Goal: Information Seeking & Learning: Check status

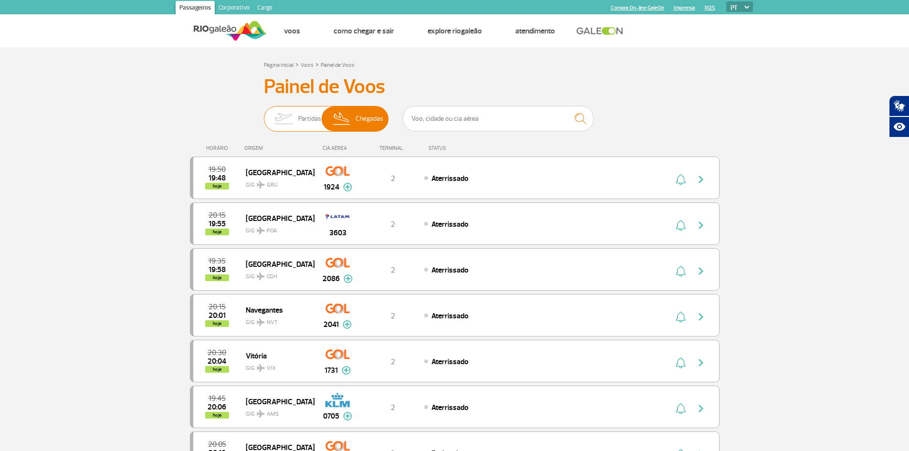
click at [295, 128] on img at bounding box center [283, 118] width 30 height 25
click at [264, 114] on input "Partidas Chegadas" at bounding box center [264, 114] width 0 height 0
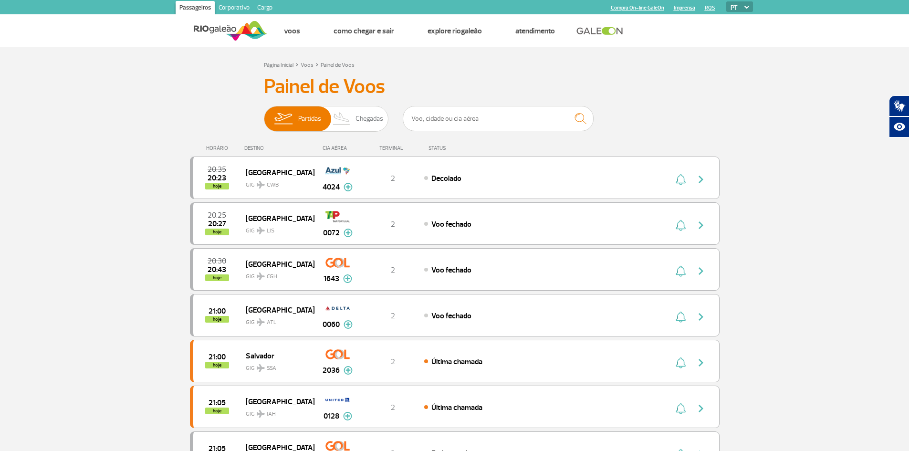
scroll to position [143, 0]
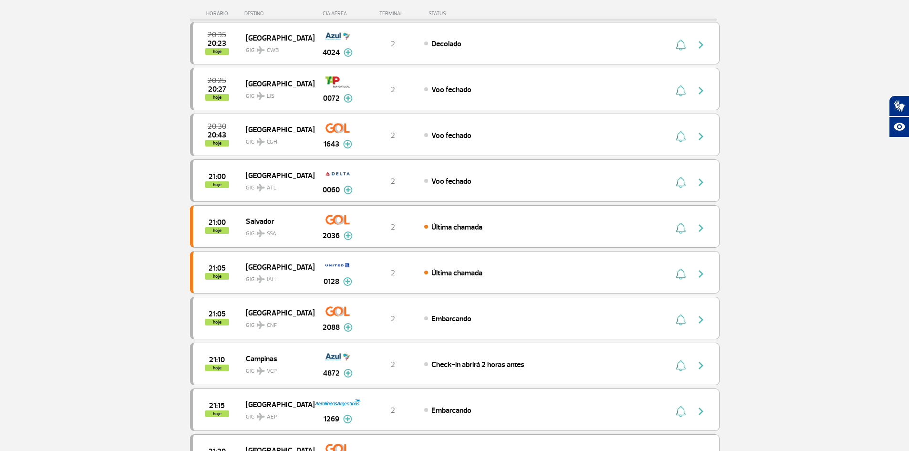
drag, startPoint x: 511, startPoint y: 37, endPoint x: 509, endPoint y: -7, distance: 43.5
click at [509, 0] on html "Passageiros Corporativo Cargo Compra On-line GaleOn Imprensa RQS PT ENG ESP Pág…" at bounding box center [454, 82] width 909 height 451
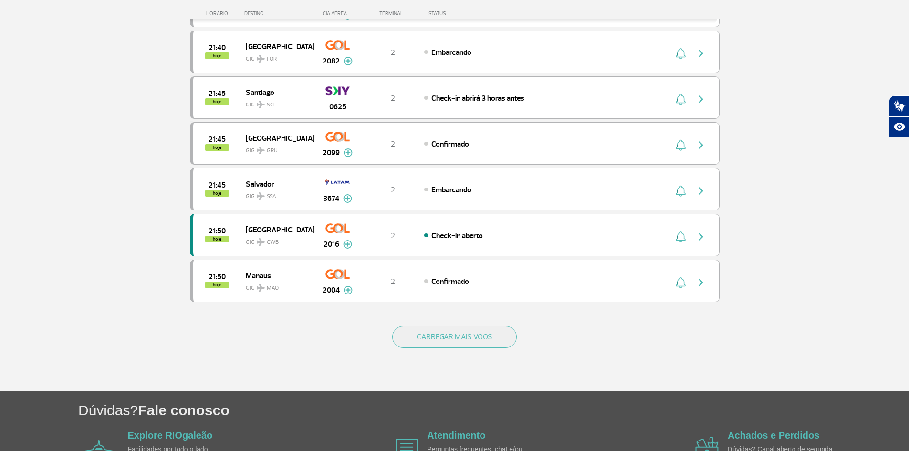
scroll to position [811, 0]
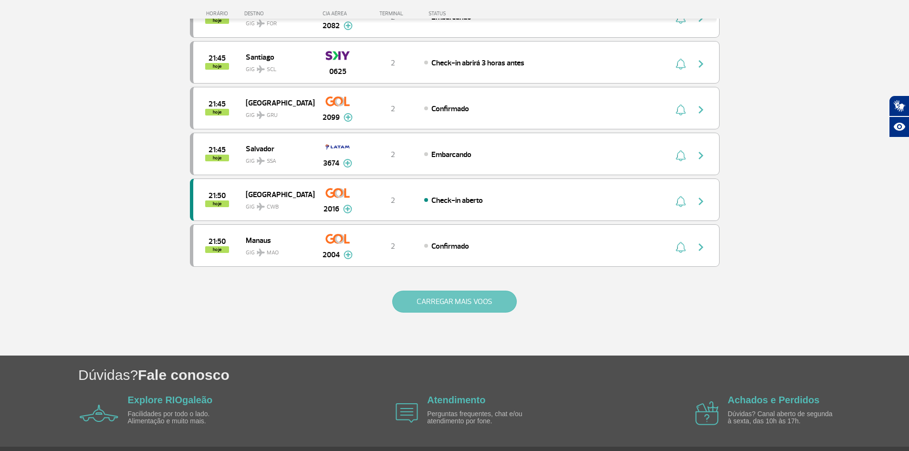
click at [460, 302] on button "CARREGAR MAIS VOOS" at bounding box center [454, 302] width 125 height 22
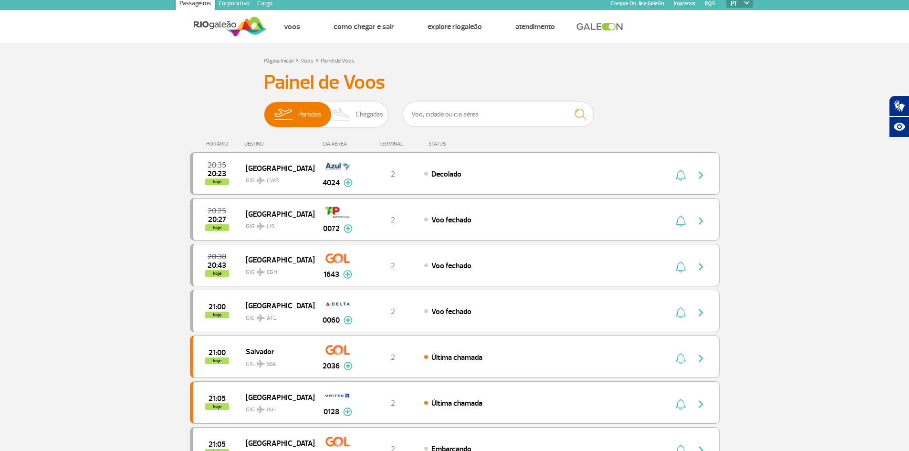
scroll to position [0, 0]
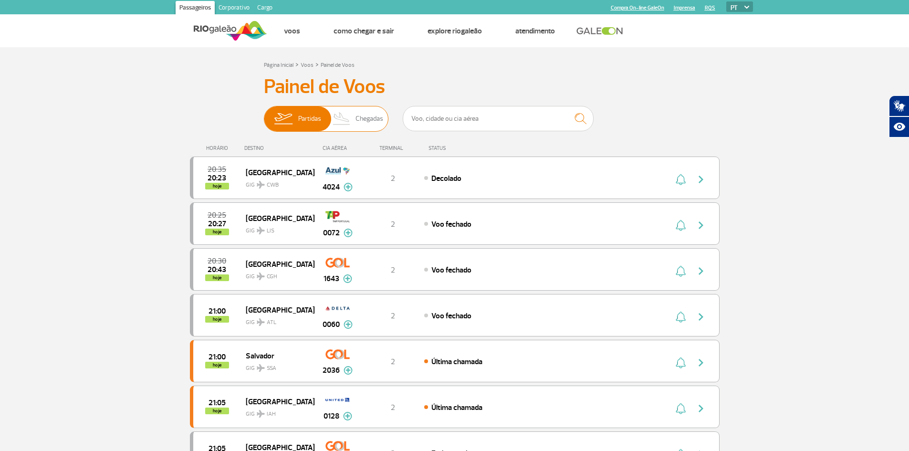
click at [358, 125] on span "Chegadas" at bounding box center [370, 118] width 28 height 25
click at [264, 114] on input "Partidas Chegadas" at bounding box center [264, 114] width 0 height 0
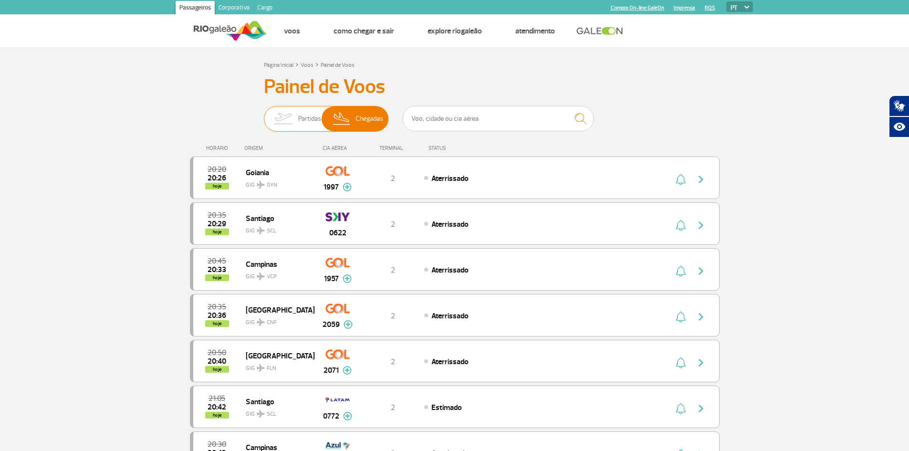
click at [306, 116] on span "Partidas" at bounding box center [309, 118] width 23 height 25
click at [264, 114] on input "Partidas Chegadas" at bounding box center [264, 114] width 0 height 0
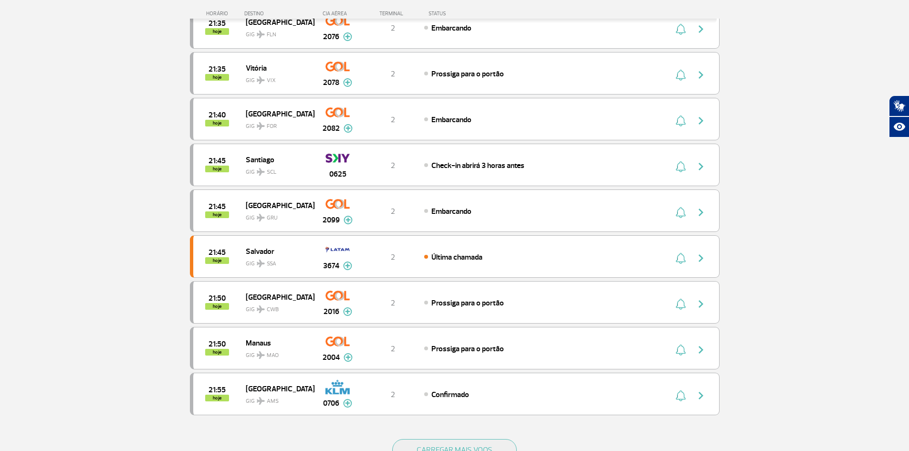
scroll to position [842, 0]
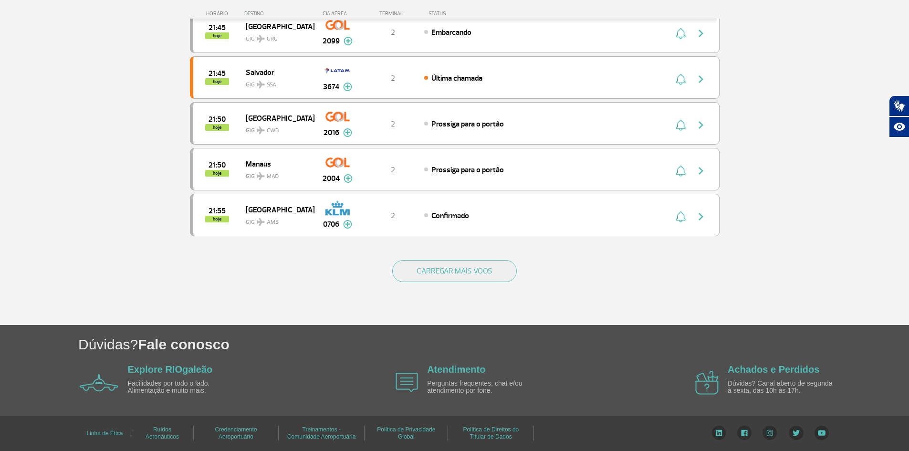
click at [446, 256] on div "CARREGAR MAIS VOOS" at bounding box center [455, 286] width 530 height 77
click at [451, 266] on button "CARREGAR MAIS VOOS" at bounding box center [454, 271] width 125 height 22
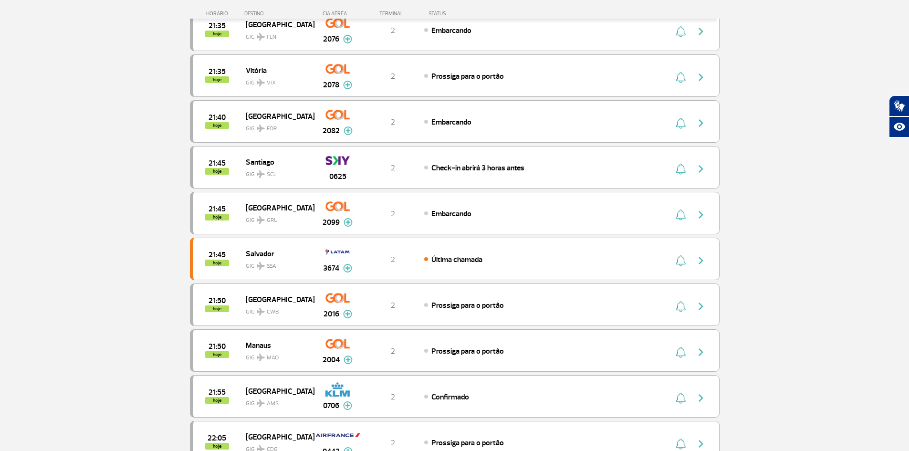
scroll to position [0, 0]
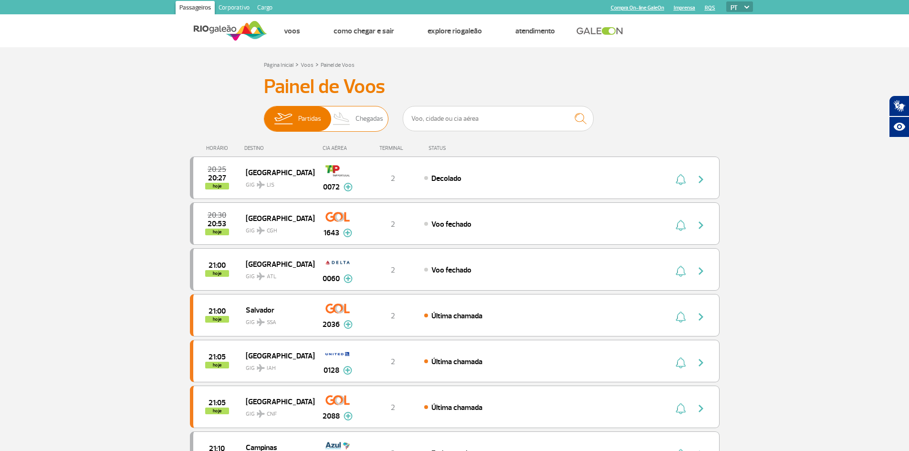
click at [366, 117] on span "Chegadas" at bounding box center [370, 118] width 28 height 25
click at [264, 114] on input "Partidas Chegadas" at bounding box center [264, 114] width 0 height 0
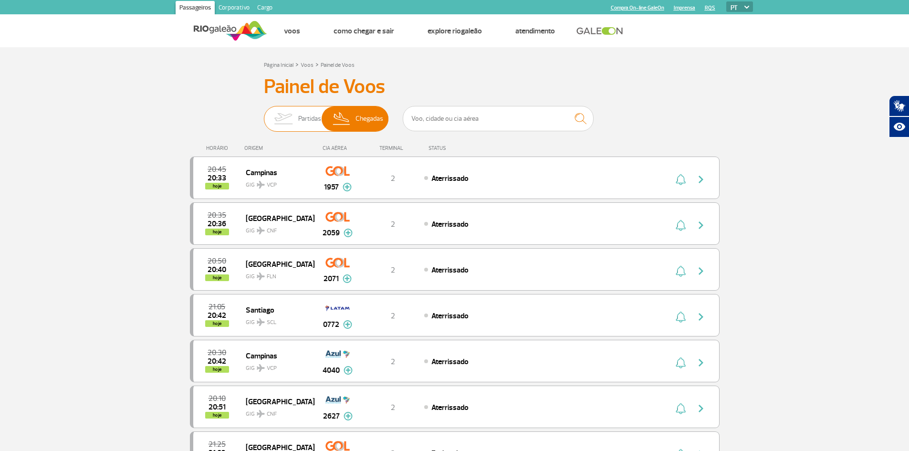
click at [285, 119] on img at bounding box center [283, 118] width 30 height 25
click at [264, 114] on input "Partidas Chegadas" at bounding box center [264, 114] width 0 height 0
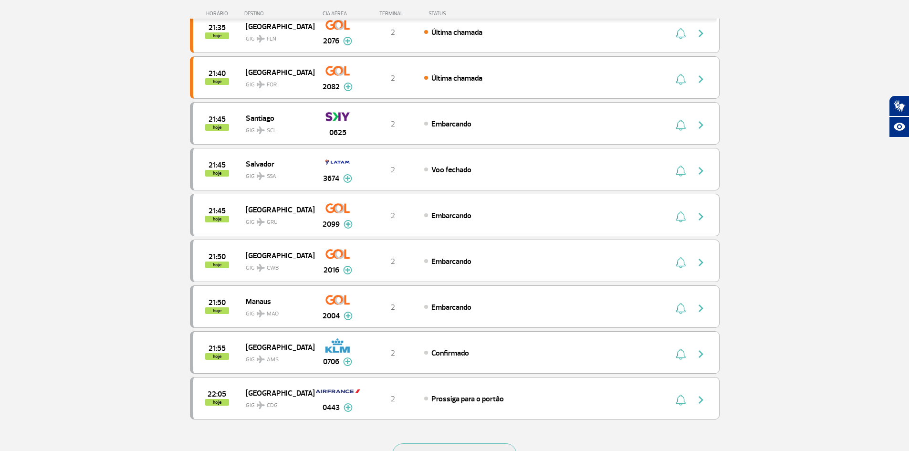
scroll to position [716, 0]
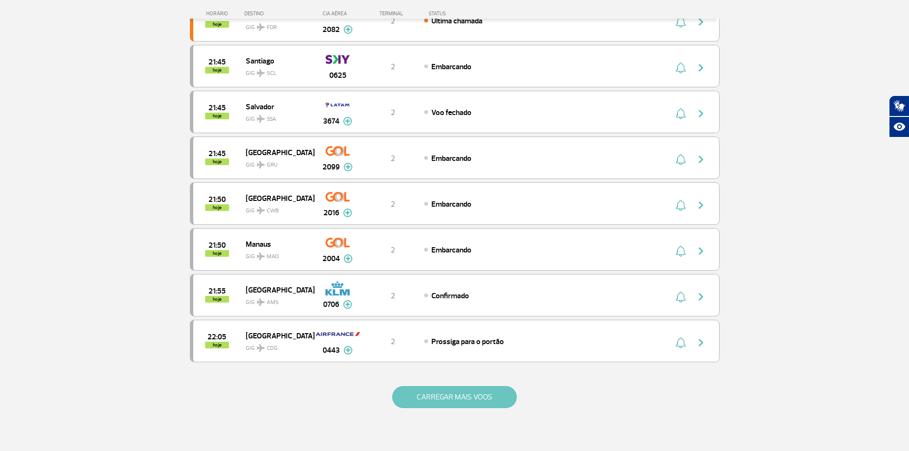
click at [472, 389] on button "CARREGAR MAIS VOOS" at bounding box center [454, 397] width 125 height 22
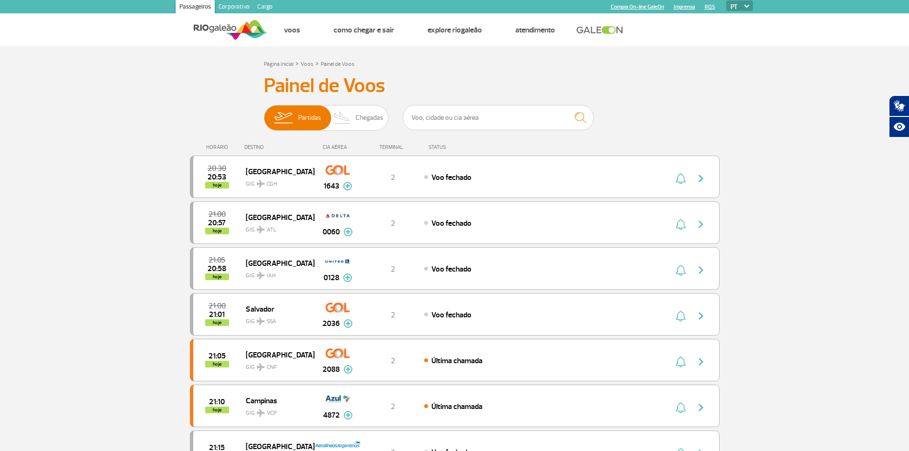
scroll to position [0, 0]
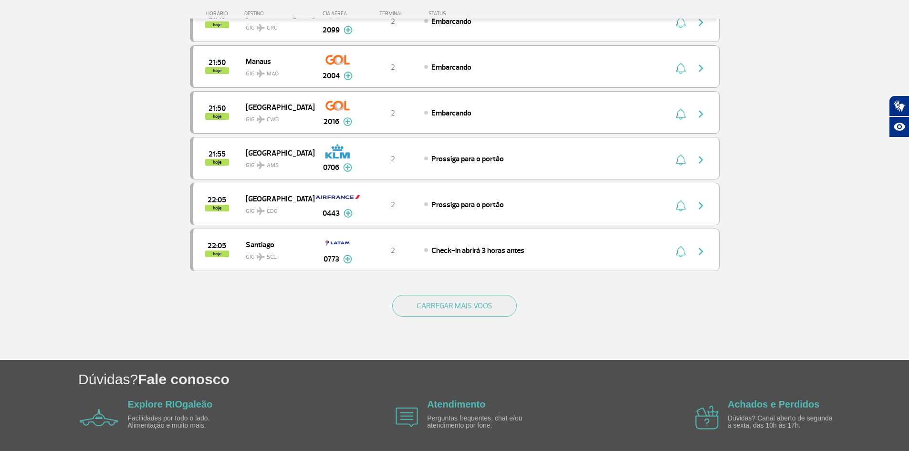
scroll to position [811, 0]
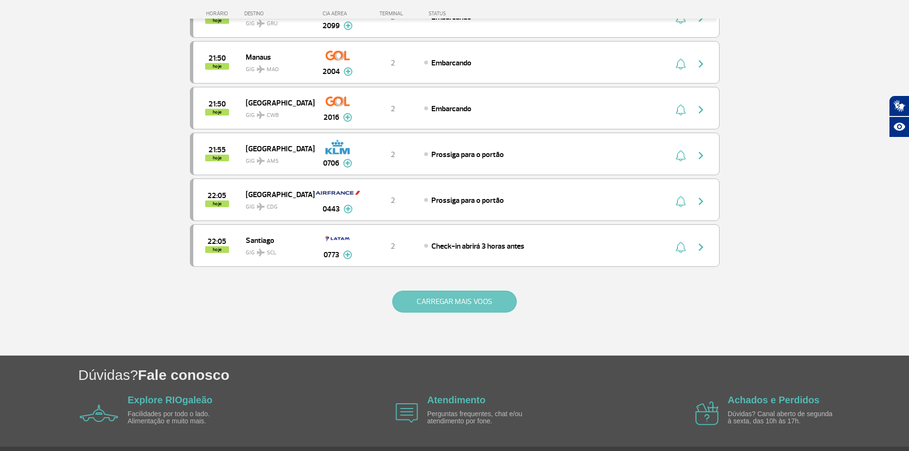
click at [463, 311] on button "CARREGAR MAIS VOOS" at bounding box center [454, 302] width 125 height 22
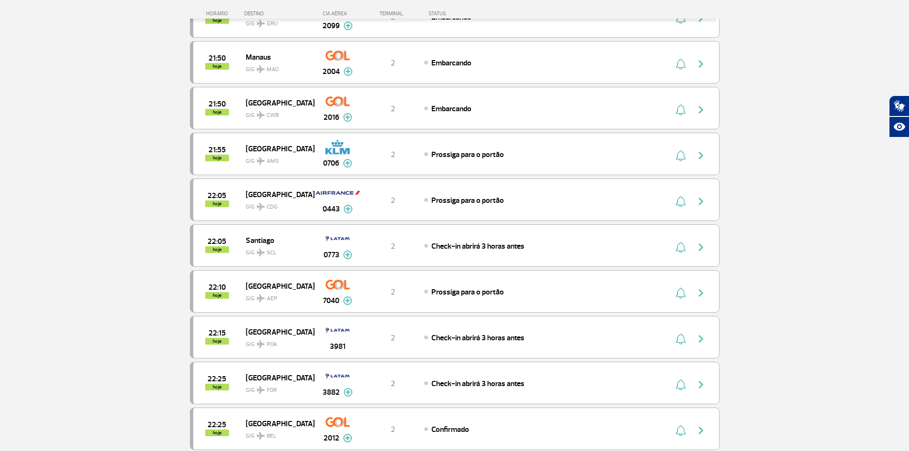
click at [798, 321] on section "Página Inicial > Voos > Painel de Voos Painel de Voos Partidas Chegadas 21:00 2…" at bounding box center [454, 254] width 909 height 2036
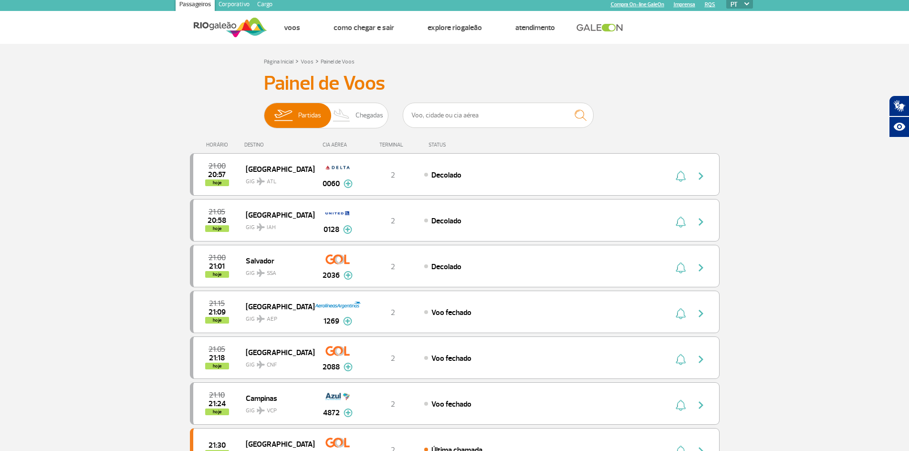
scroll to position [0, 0]
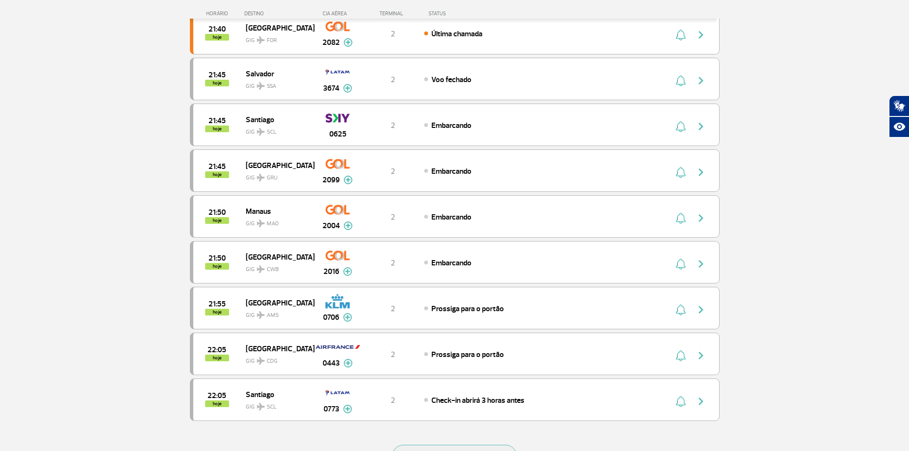
scroll to position [764, 0]
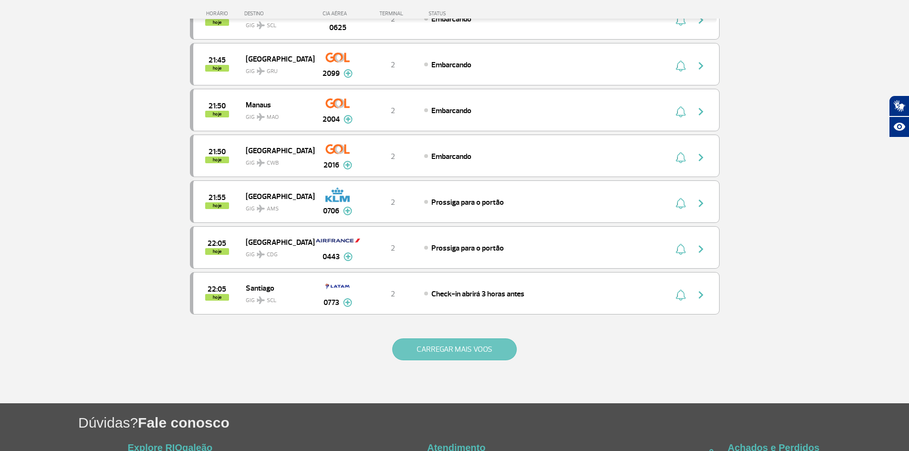
click at [455, 349] on button "CARREGAR MAIS VOOS" at bounding box center [454, 349] width 125 height 22
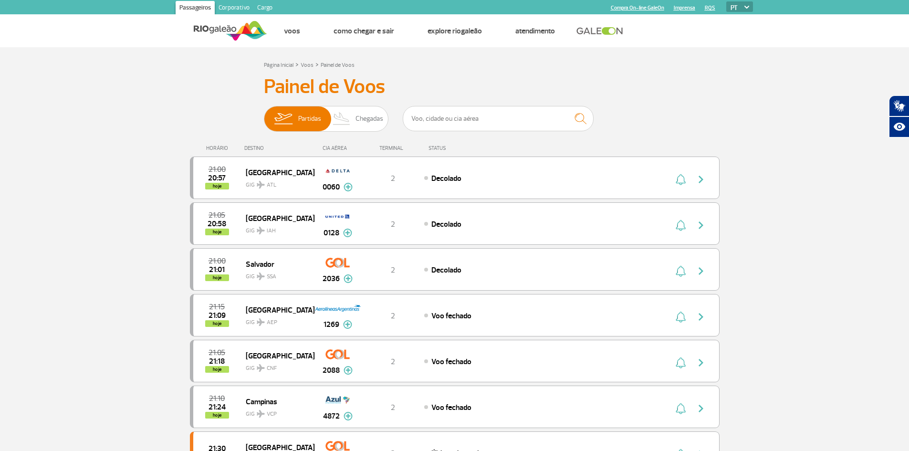
scroll to position [143, 0]
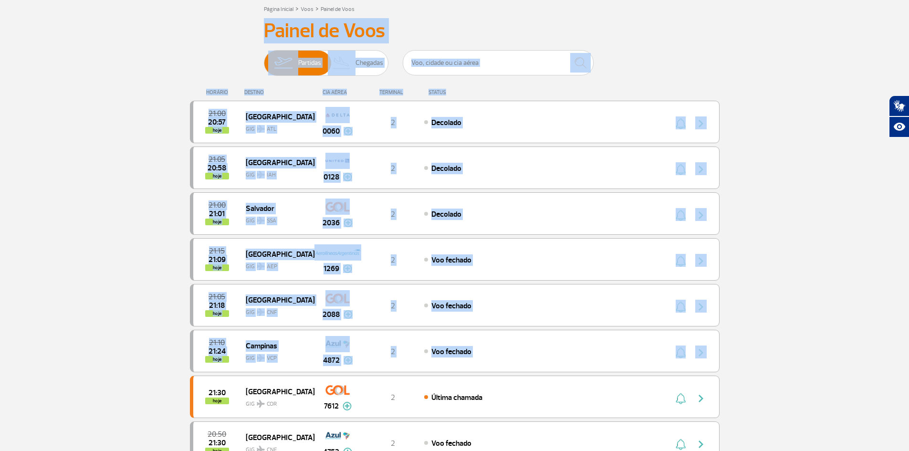
drag, startPoint x: 833, startPoint y: 290, endPoint x: 695, endPoint y: -42, distance: 359.5
click at [695, 0] on html "Passageiros Corporativo Cargo Compra On-line GaleOn Imprensa RQS PT ENG ESP Pág…" at bounding box center [454, 169] width 909 height 451
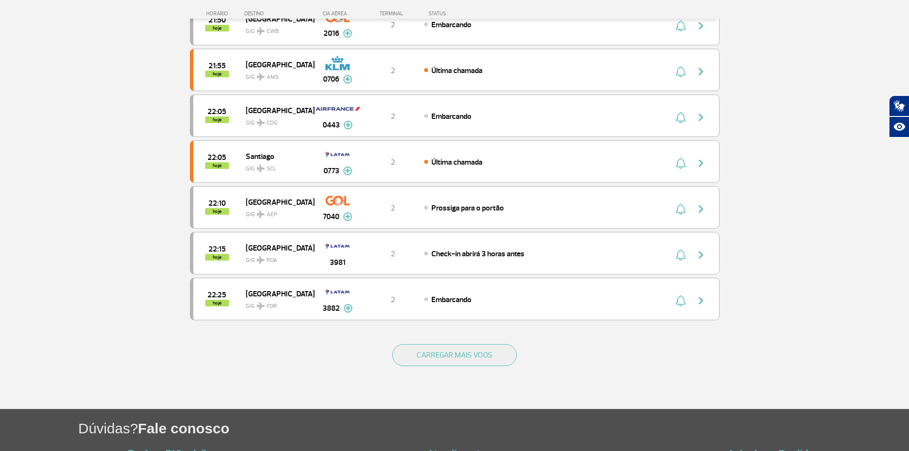
scroll to position [764, 0]
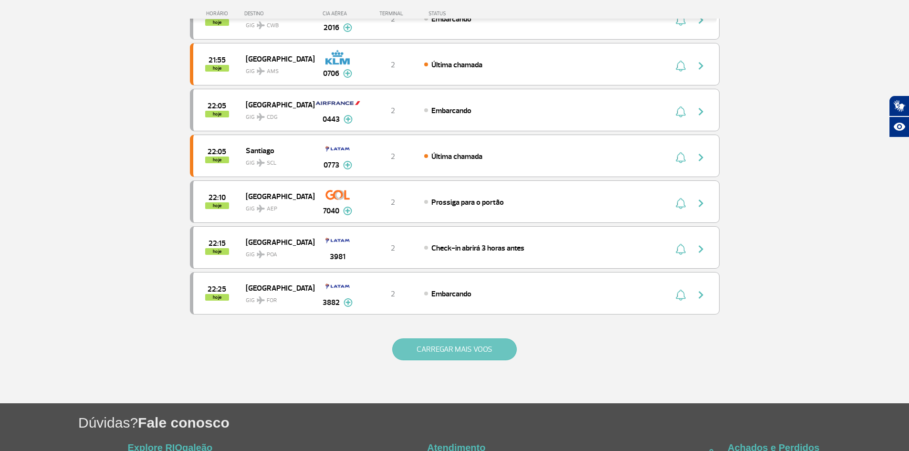
click at [460, 343] on button "CARREGAR MAIS VOOS" at bounding box center [454, 349] width 125 height 22
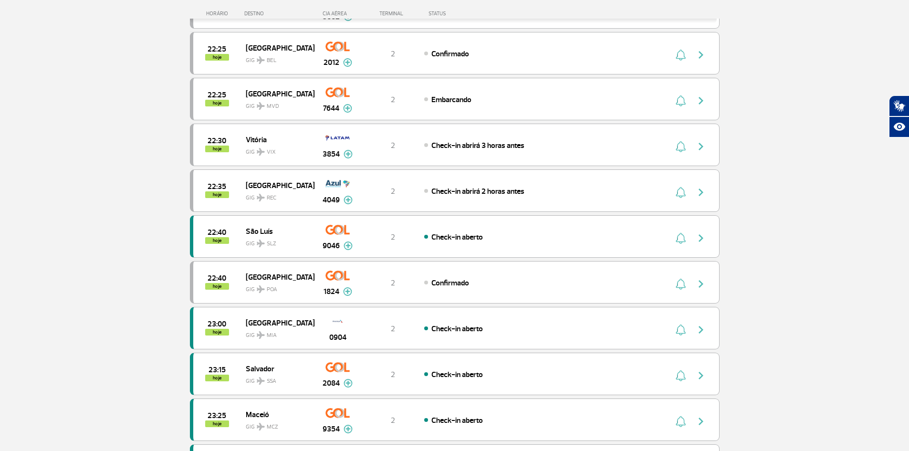
scroll to position [1050, 0]
click at [348, 290] on img at bounding box center [347, 291] width 9 height 9
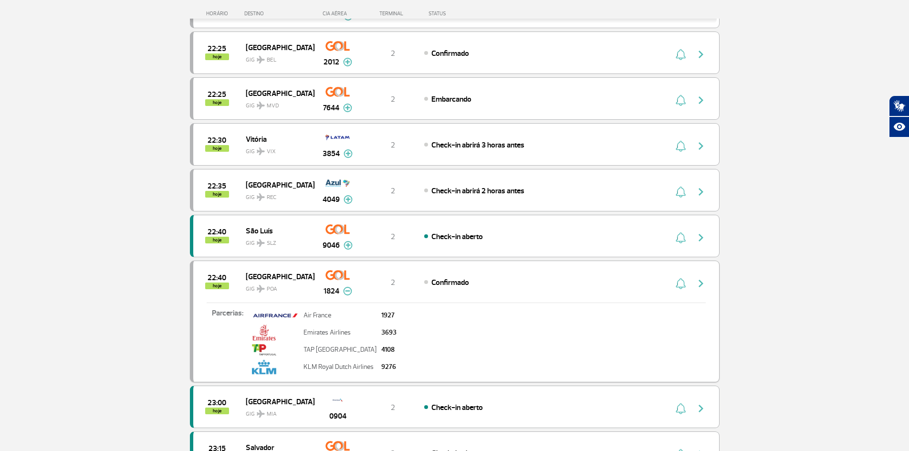
click at [704, 281] on img "button" at bounding box center [700, 283] width 11 height 11
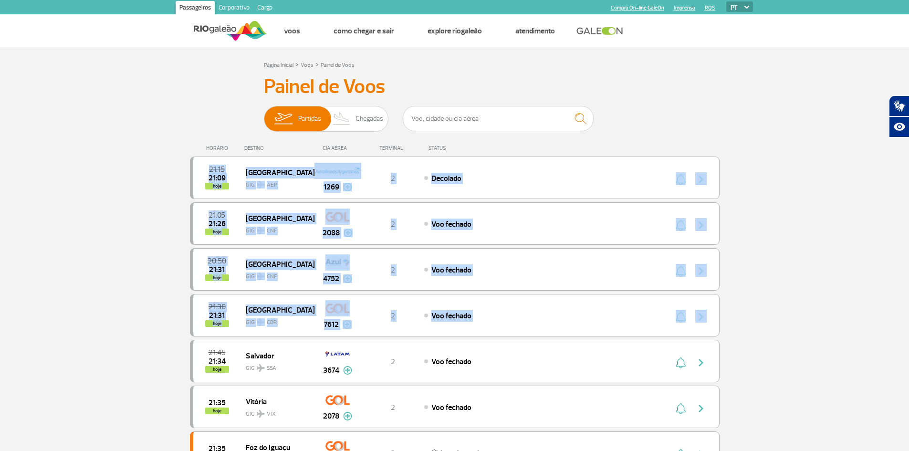
drag, startPoint x: 780, startPoint y: 320, endPoint x: 675, endPoint y: 142, distance: 206.3
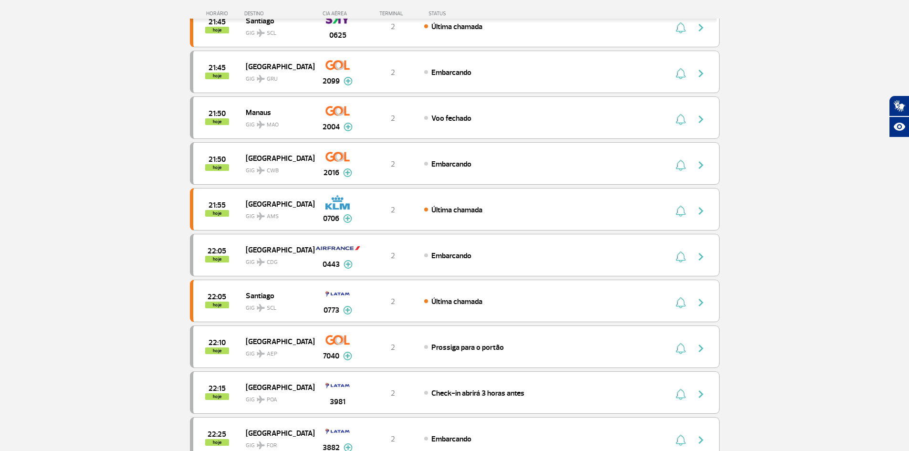
scroll to position [842, 0]
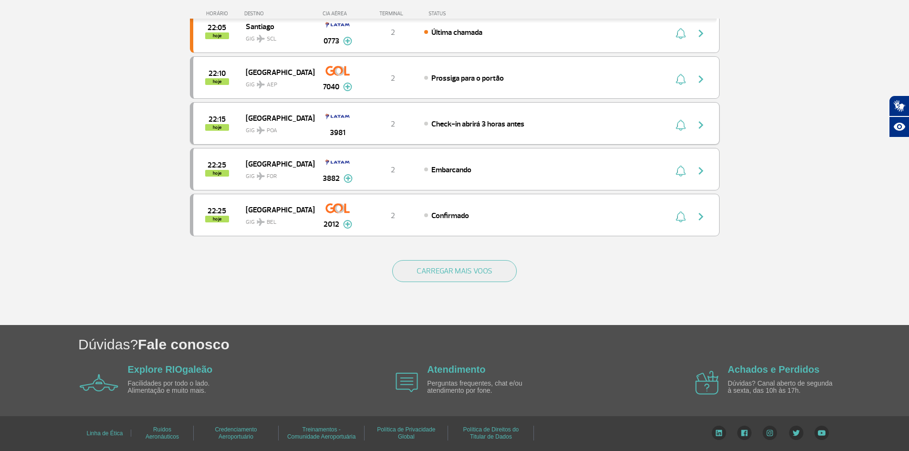
click at [704, 128] on img "button" at bounding box center [700, 124] width 11 height 11
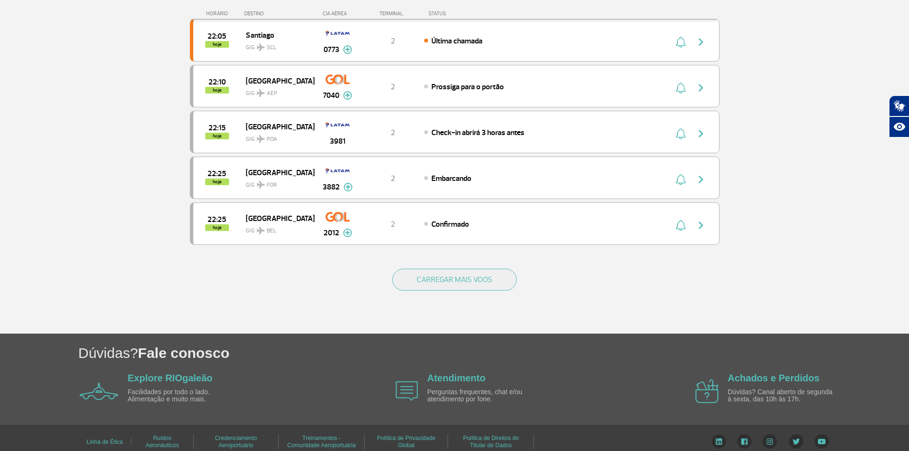
scroll to position [842, 0]
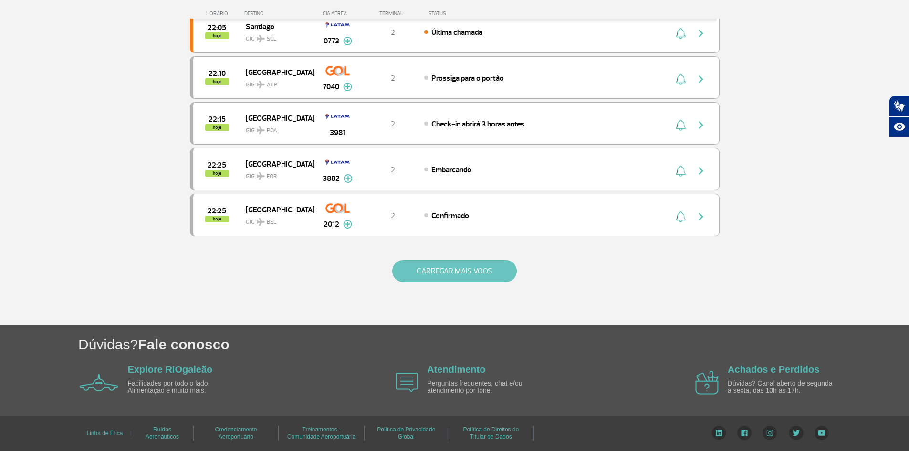
click at [421, 275] on button "CARREGAR MAIS VOOS" at bounding box center [454, 271] width 125 height 22
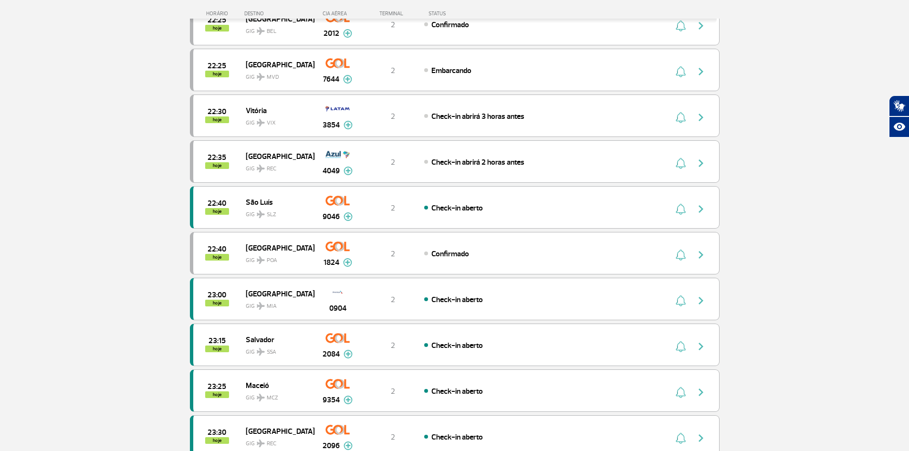
scroll to position [1176, 0]
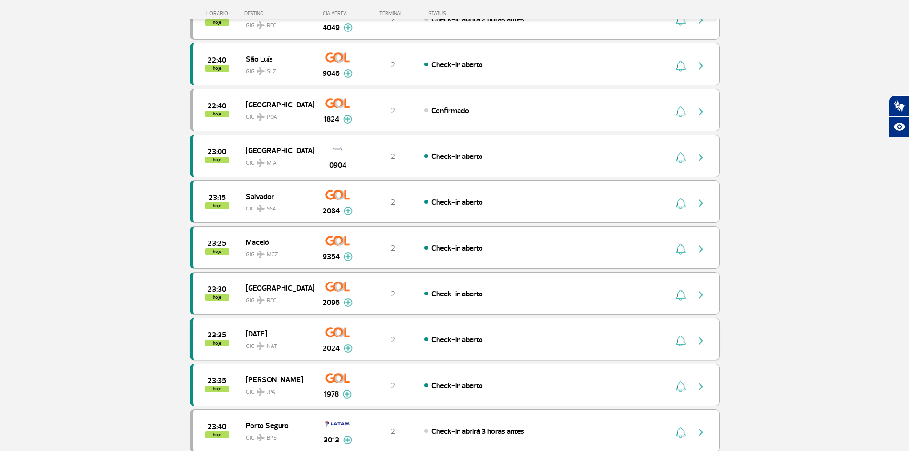
click at [699, 339] on img "button" at bounding box center [700, 340] width 11 height 11
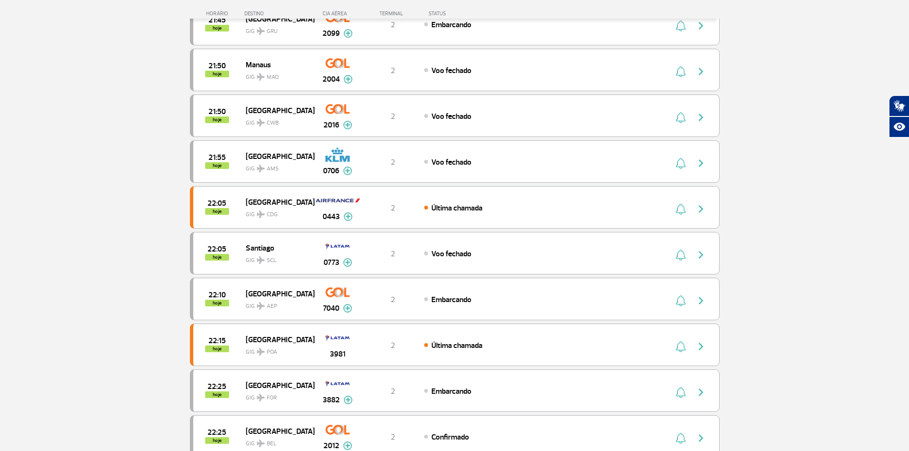
scroll to position [842, 0]
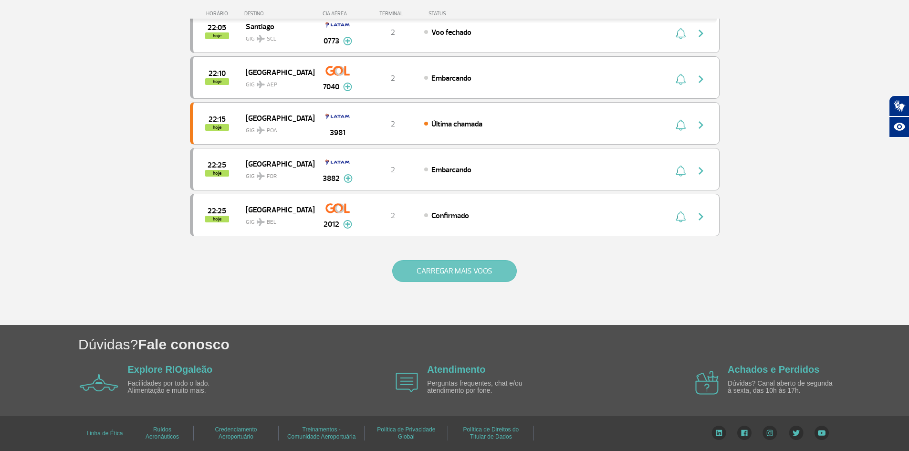
click at [504, 273] on button "CARREGAR MAIS VOOS" at bounding box center [454, 271] width 125 height 22
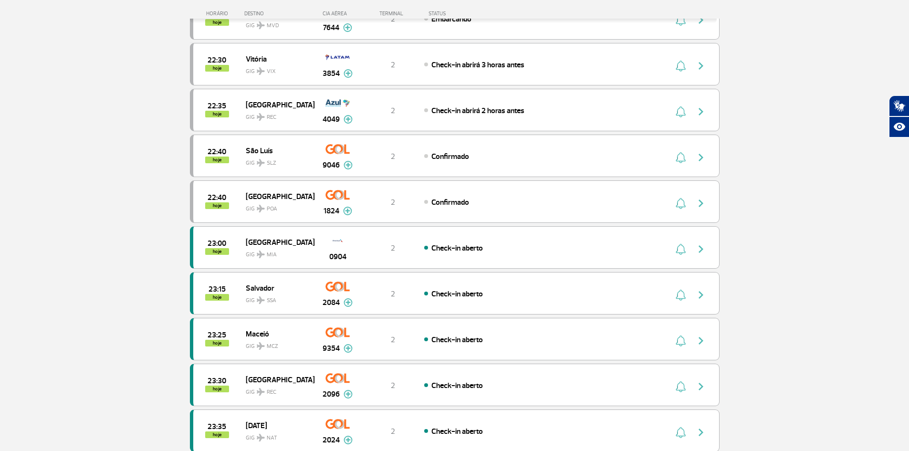
scroll to position [1176, 0]
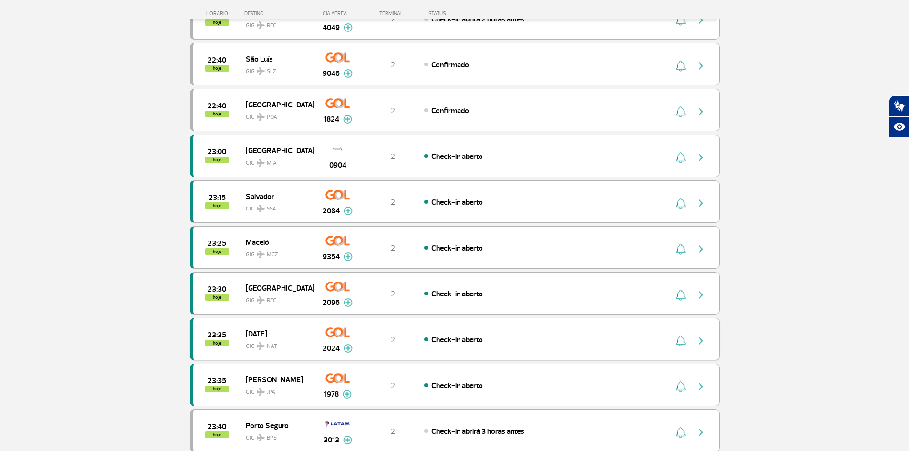
click at [700, 344] on img "button" at bounding box center [700, 340] width 11 height 11
